Goal: Find specific page/section: Find specific page/section

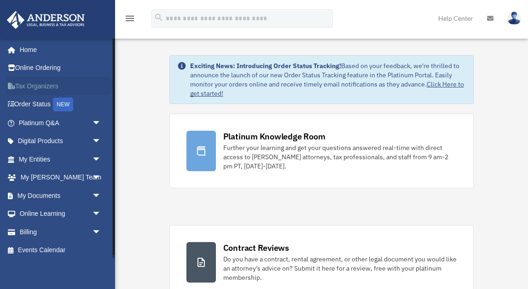
click at [47, 84] on link "Tax Organizers" at bounding box center [60, 86] width 109 height 18
click at [75, 177] on link "My [PERSON_NAME] Team arrow_drop_down" at bounding box center [60, 177] width 109 height 18
click at [84, 176] on link "My [PERSON_NAME] Team arrow_drop_down" at bounding box center [60, 177] width 109 height 18
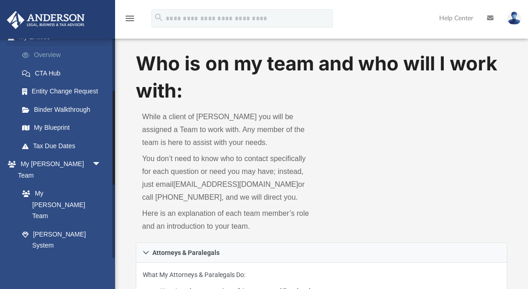
scroll to position [123, 0]
click at [57, 132] on link "My Blueprint" at bounding box center [64, 127] width 102 height 18
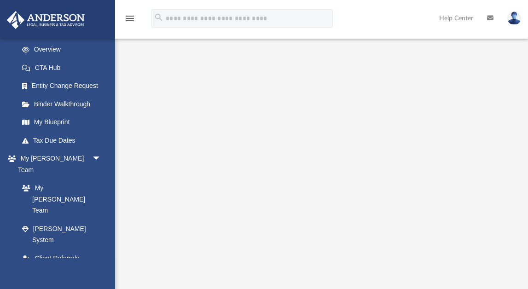
scroll to position [79, 0]
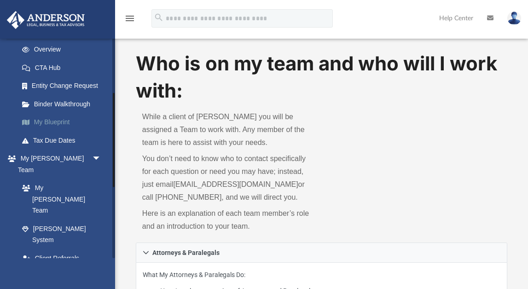
click at [53, 124] on link "My Blueprint" at bounding box center [64, 122] width 102 height 18
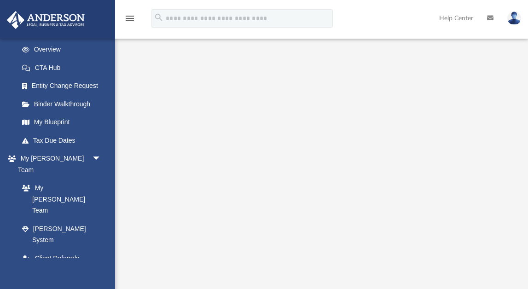
scroll to position [52, 0]
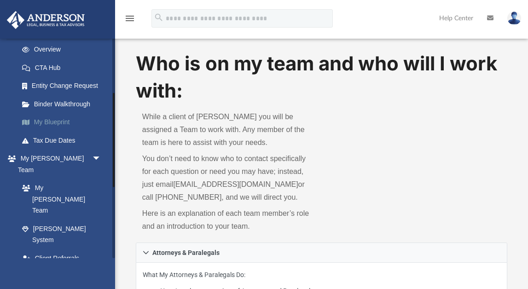
click at [37, 126] on link "My Blueprint" at bounding box center [64, 122] width 102 height 18
